Goal: Task Accomplishment & Management: Use online tool/utility

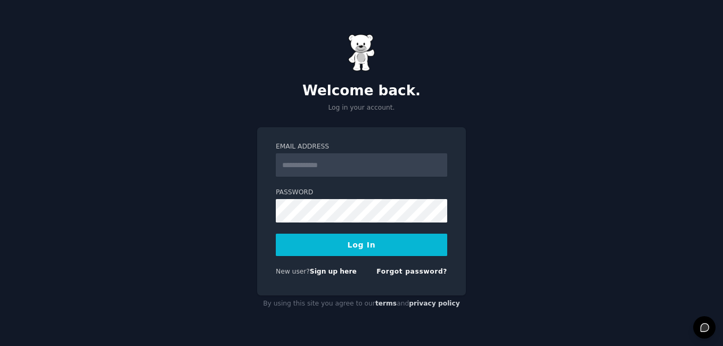
click at [316, 170] on input "Email Address" at bounding box center [361, 164] width 171 height 23
type input "**********"
click at [361, 242] on button "Log In" at bounding box center [361, 245] width 171 height 22
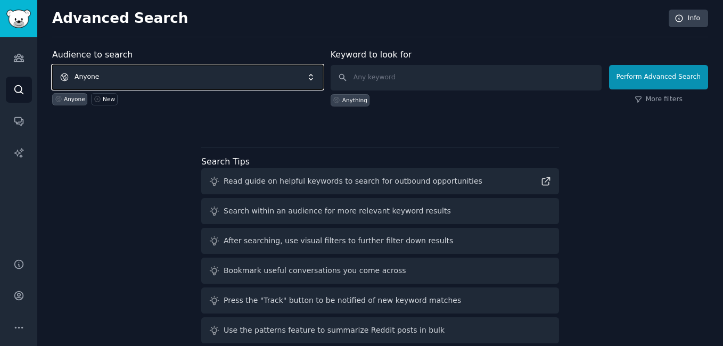
click at [309, 76] on span "Anyone" at bounding box center [187, 77] width 271 height 24
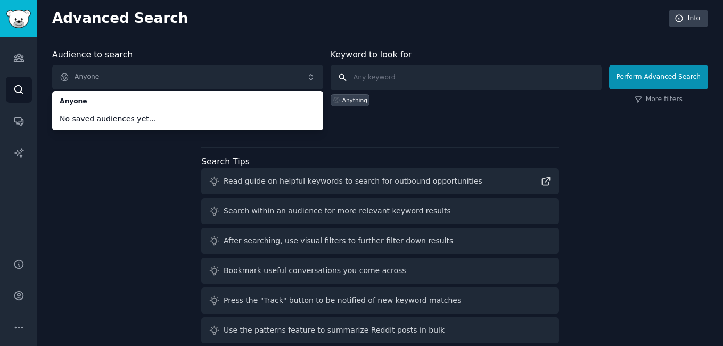
click at [391, 83] on input "text" at bounding box center [465, 78] width 271 height 26
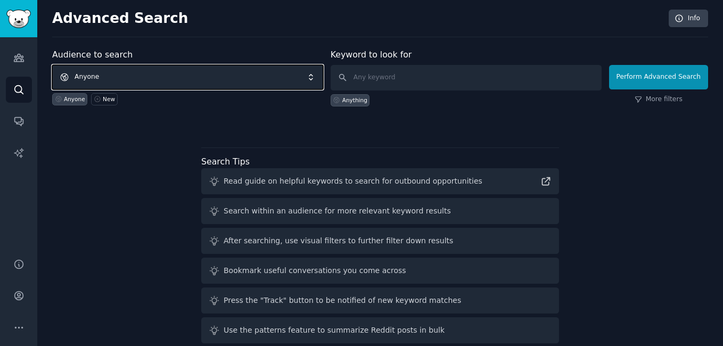
click at [268, 69] on span "Anyone" at bounding box center [187, 77] width 271 height 24
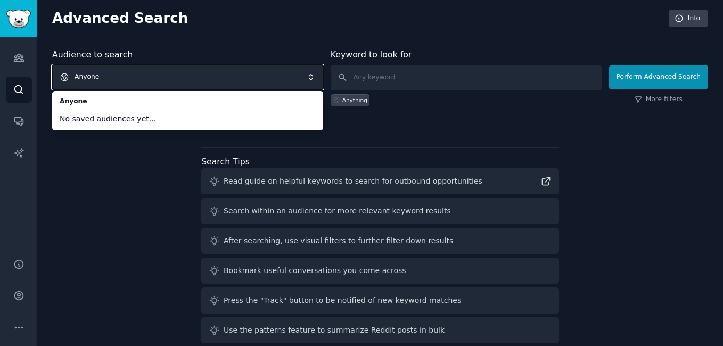
click at [110, 146] on div "Audience to search Anyone Anyone No saved audiences yet... Anyone New Keyword t…" at bounding box center [380, 197] width 656 height 299
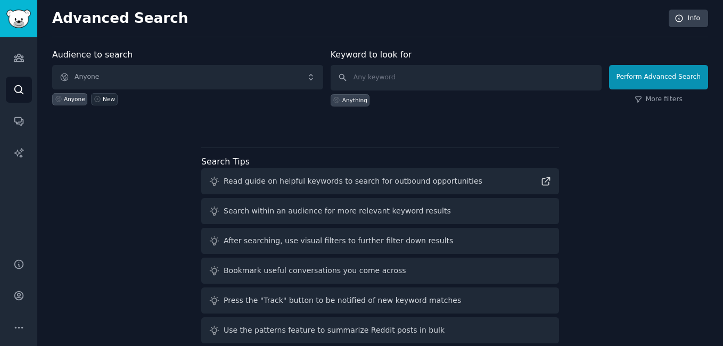
click at [105, 96] on div "New" at bounding box center [109, 98] width 12 height 7
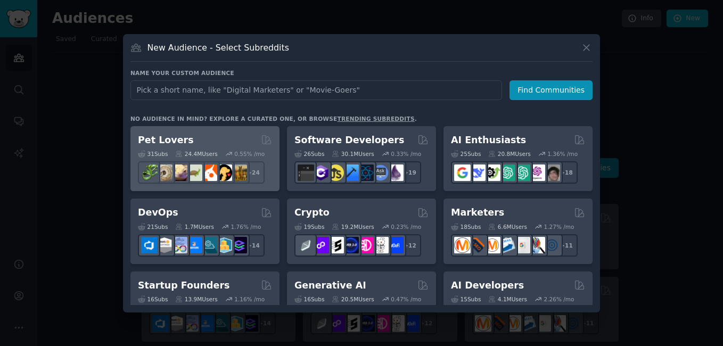
click at [219, 151] on div "31 Sub s 24.4M Users 0.55 % /mo" at bounding box center [205, 153] width 134 height 7
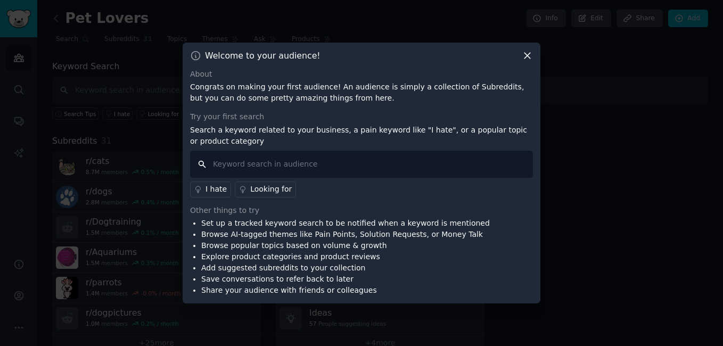
click at [394, 170] on input "text" at bounding box center [361, 164] width 343 height 27
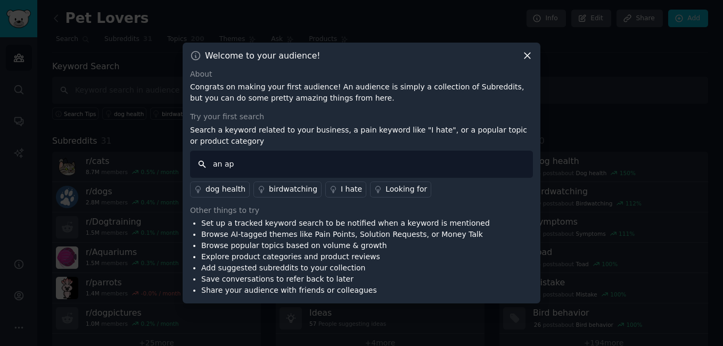
type input "an app"
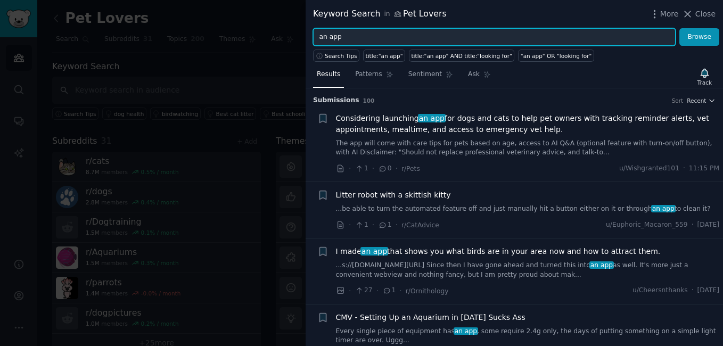
click at [467, 39] on input "an app" at bounding box center [494, 37] width 362 height 18
type input "a"
type input "i wish"
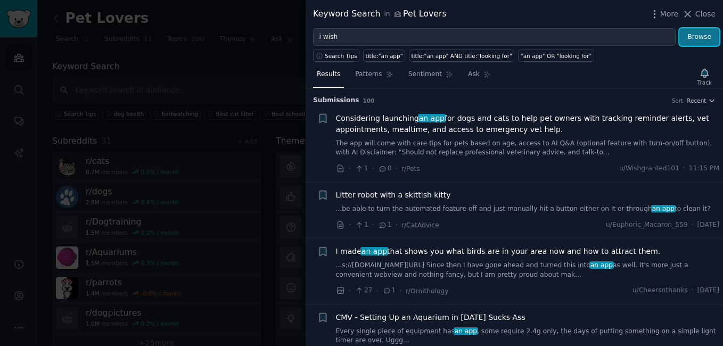
click at [703, 32] on button "Browse" at bounding box center [699, 37] width 40 height 18
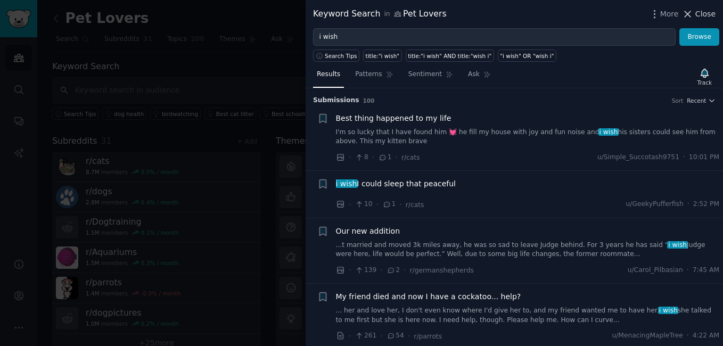
click at [693, 12] on icon at bounding box center [687, 14] width 11 height 11
